Goal: Task Accomplishment & Management: Manage account settings

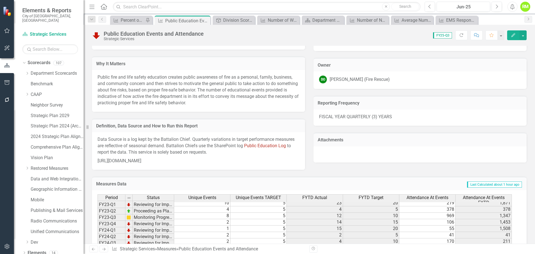
scroll to position [189, 0]
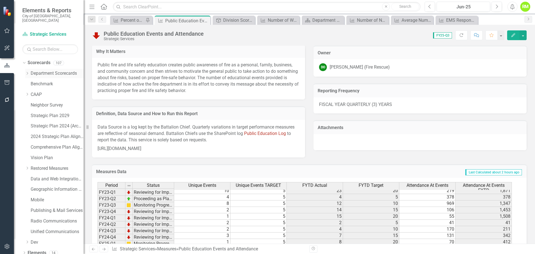
click at [28, 72] on icon "Dropdown" at bounding box center [27, 73] width 4 height 3
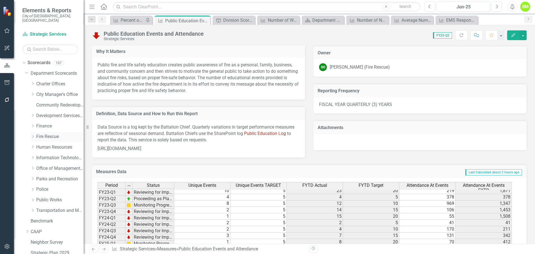
click at [43, 134] on link "Fire Rescue" at bounding box center [59, 137] width 47 height 6
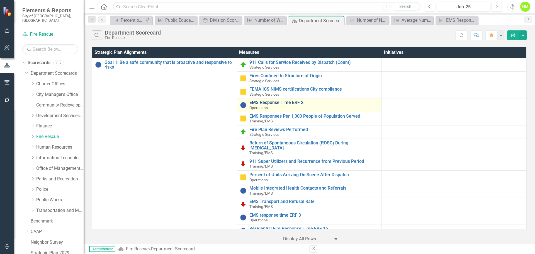
click at [272, 103] on link "EMS Response Time ERF 2" at bounding box center [315, 102] width 130 height 5
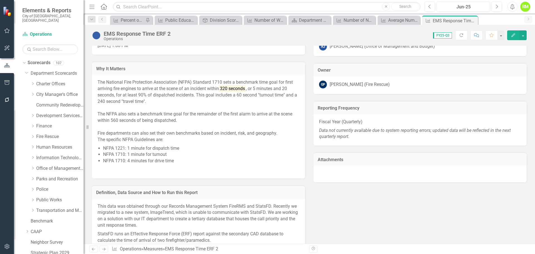
scroll to position [446, 0]
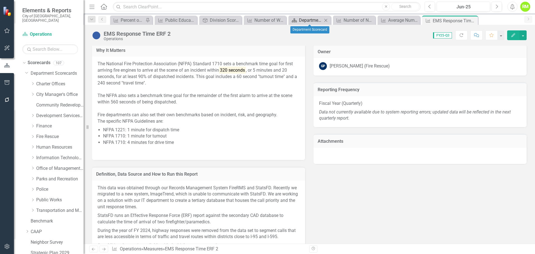
click at [313, 22] on div "Department Scorecard" at bounding box center [310, 20] width 23 height 7
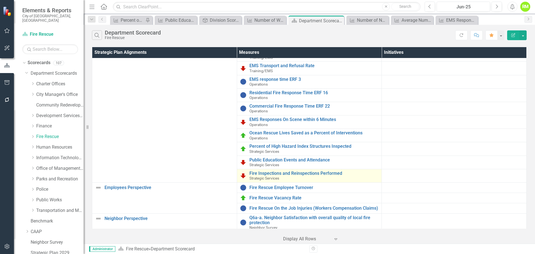
scroll to position [139, 0]
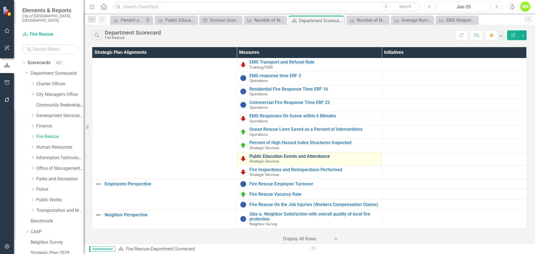
click at [278, 156] on link "Public Education Events and Attendance" at bounding box center [315, 156] width 130 height 5
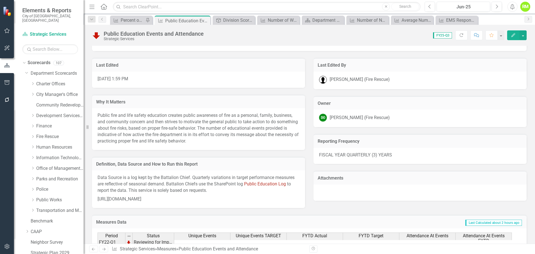
scroll to position [139, 0]
click at [396, 152] on div "FISCAL YEAR QUARTERLY (3) YEARS" at bounding box center [420, 155] width 213 height 16
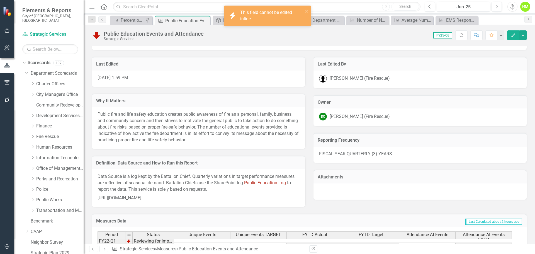
click at [393, 155] on div "FISCAL YEAR QUARTERLY (3) YEARS" at bounding box center [420, 155] width 213 height 16
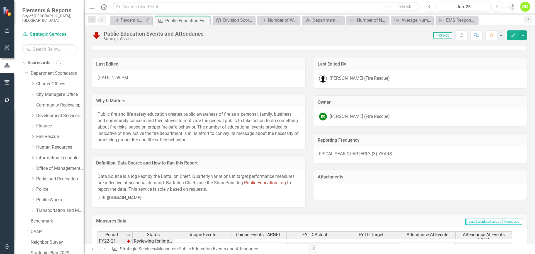
click at [390, 153] on div "FISCAL YEAR QUARTERLY (3) YEARS" at bounding box center [420, 155] width 213 height 16
click at [320, 155] on div "FISCAL YEAR QUARTERLY (3) YEARS" at bounding box center [420, 155] width 213 height 16
click at [327, 154] on div "FISCAL YEAR QUARTERLY (3) YEARS" at bounding box center [420, 155] width 213 height 16
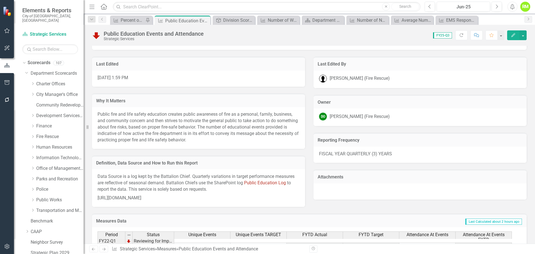
click at [327, 154] on div "FISCAL YEAR QUARTERLY (3) YEARS" at bounding box center [420, 155] width 213 height 16
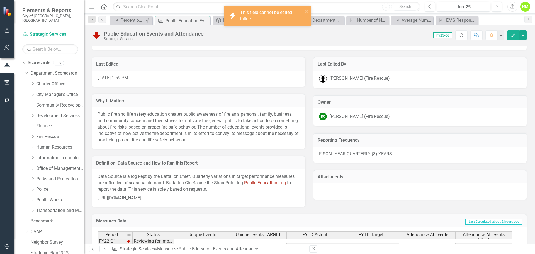
click at [327, 154] on div "FISCAL YEAR QUARTERLY (3) YEARS" at bounding box center [420, 155] width 213 height 16
click at [411, 154] on div "FISCAL YEAR QUARTERLY (3) YEARS" at bounding box center [420, 155] width 213 height 16
click at [410, 23] on div "Average Number of Utility Payments Received via Easy Pay Options" at bounding box center [413, 20] width 23 height 7
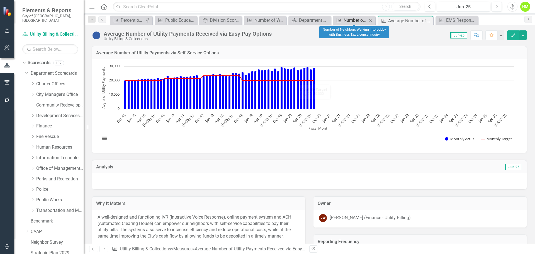
click at [356, 21] on div "Number of Neighbors Walking into Lobby with Business Tax License Inquiry" at bounding box center [355, 20] width 23 height 7
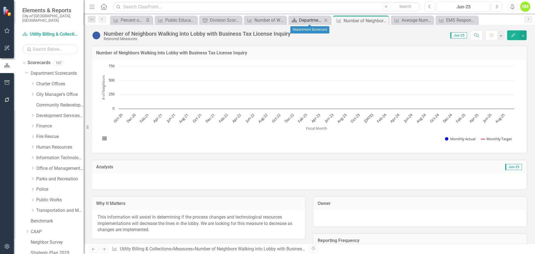
click at [311, 21] on div "Department Scorecard" at bounding box center [310, 20] width 23 height 7
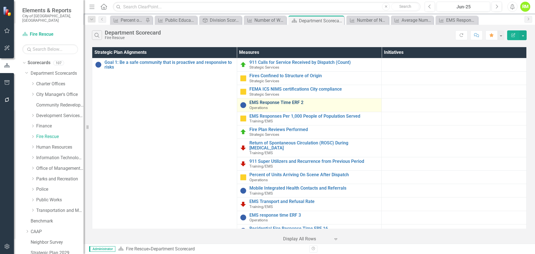
click at [265, 102] on link "EMS Response Time ERF 2" at bounding box center [315, 102] width 130 height 5
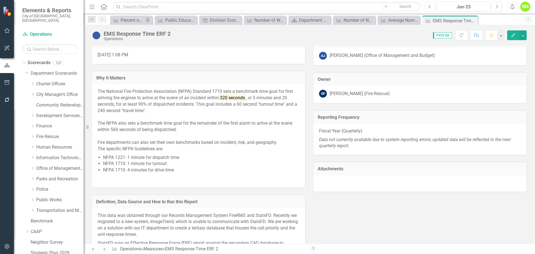
scroll to position [418, 0]
click at [260, 20] on div "Number of Water Utility Disconnects" at bounding box center [266, 20] width 23 height 7
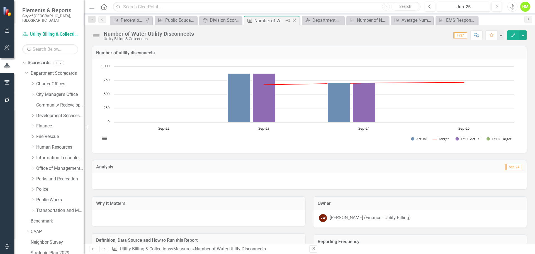
click at [295, 20] on icon "Close" at bounding box center [295, 20] width 6 height 4
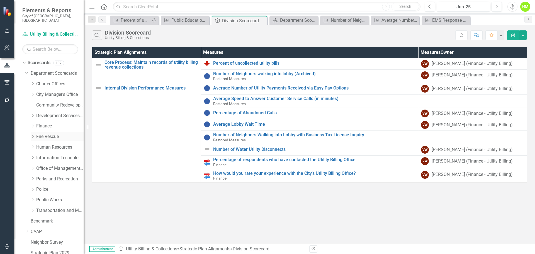
click at [42, 134] on link "Fire Rescue" at bounding box center [59, 137] width 47 height 6
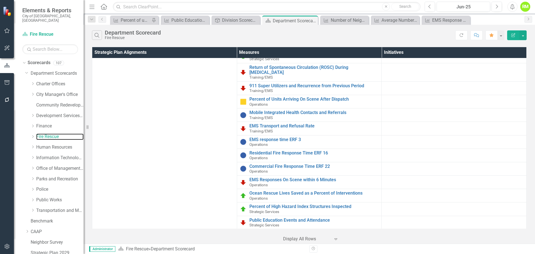
scroll to position [112, 0]
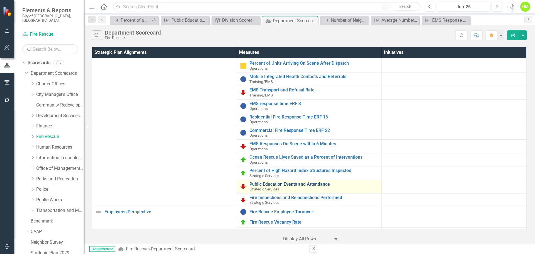
click at [274, 184] on link "Public Education Events and Attendance" at bounding box center [315, 184] width 130 height 5
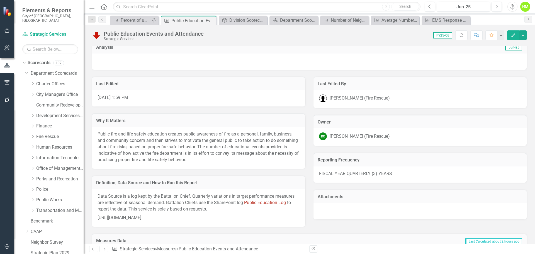
scroll to position [195, 0]
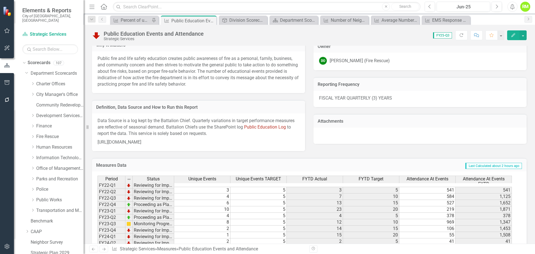
click at [415, 105] on div "FISCAL YEAR QUARTERLY (3) YEARS" at bounding box center [420, 99] width 213 height 16
click at [415, 103] on div "FISCAL YEAR QUARTERLY (3) YEARS" at bounding box center [420, 99] width 213 height 16
click at [429, 96] on div "FISCAL YEAR QUARTERLY (3) YEARS" at bounding box center [420, 99] width 213 height 16
click at [433, 96] on div "FISCAL YEAR QUARTERLY (3) YEARS" at bounding box center [420, 99] width 213 height 16
click at [486, 96] on div "FISCAL YEAR QUARTERLY (3) YEARS" at bounding box center [420, 99] width 213 height 16
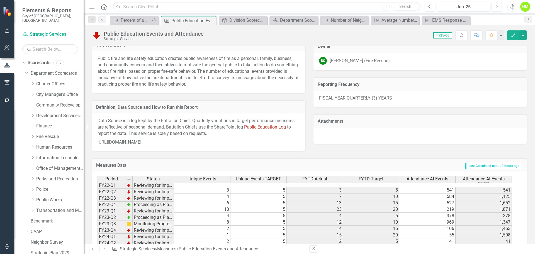
click at [486, 96] on div "FISCAL YEAR QUARTERLY (3) YEARS" at bounding box center [420, 99] width 213 height 16
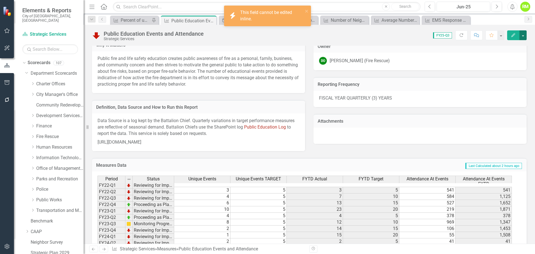
click at [524, 34] on button "button" at bounding box center [523, 35] width 7 height 10
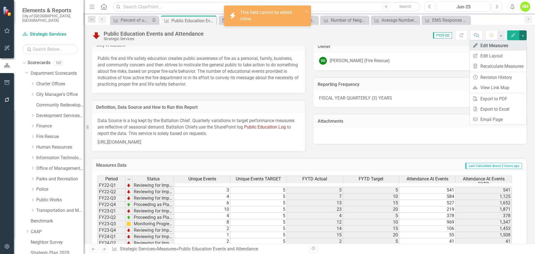
click at [496, 44] on link "Edit Edit Measures" at bounding box center [498, 45] width 57 height 10
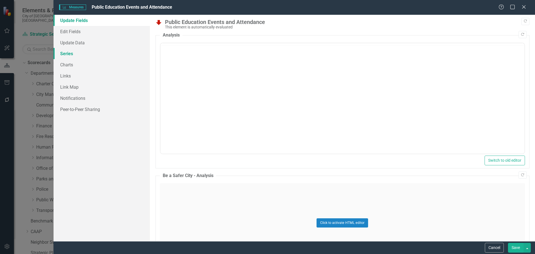
scroll to position [0, 0]
click at [73, 32] on link "Edit Fields" at bounding box center [102, 31] width 96 height 11
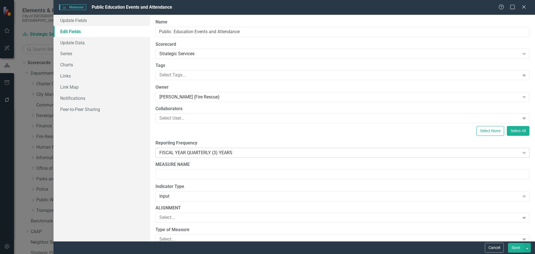
click at [245, 153] on div "FISCAL YEAR QUARTERLY (3) YEARS" at bounding box center [340, 152] width 361 height 6
click at [161, 130] on div "Select None Select All" at bounding box center [343, 131] width 374 height 10
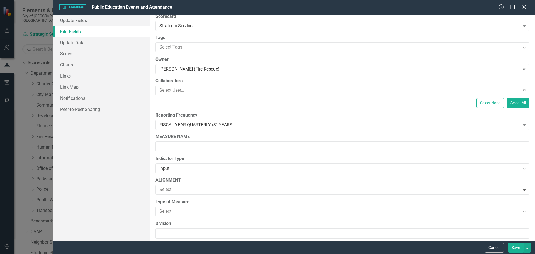
scroll to position [0, 0]
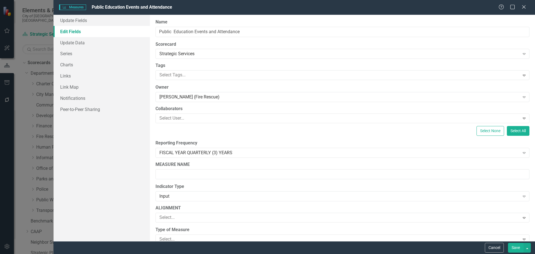
click at [387, 3] on div "Measures Measures Public Education Events and Attendance Help Maximize Close" at bounding box center [295, 7] width 482 height 15
click at [494, 243] on button "Cancel" at bounding box center [494, 248] width 19 height 10
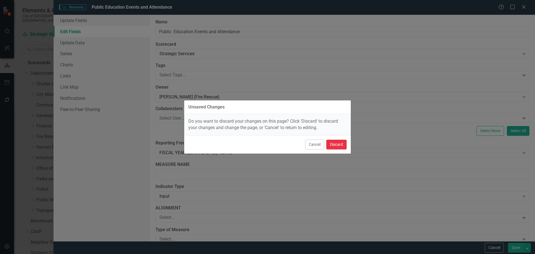
click at [339, 143] on button "Discard" at bounding box center [337, 145] width 20 height 10
